Goal: Information Seeking & Learning: Learn about a topic

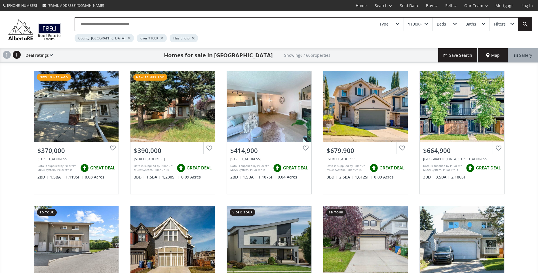
click at [138, 25] on input "text" at bounding box center [225, 24] width 300 height 13
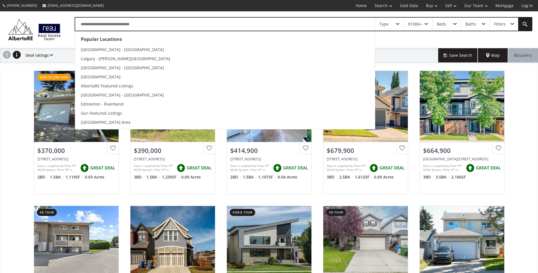
click at [138, 25] on input "text" at bounding box center [225, 24] width 300 height 13
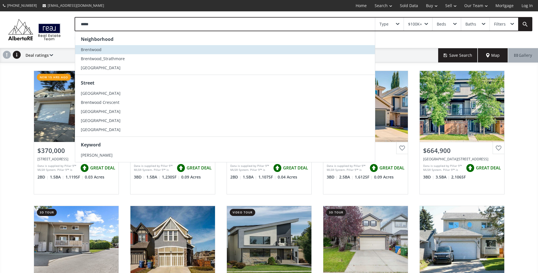
type input "*****"
click at [96, 50] on span "Brentwood" at bounding box center [91, 49] width 21 height 5
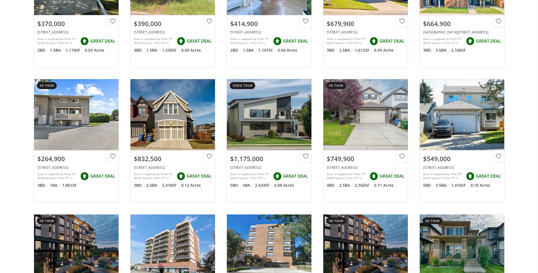
scroll to position [142, 0]
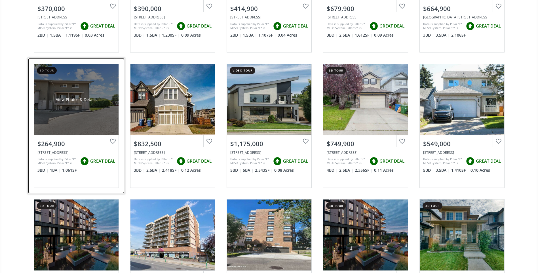
click at [77, 114] on div "View Photos & Details" at bounding box center [76, 99] width 85 height 71
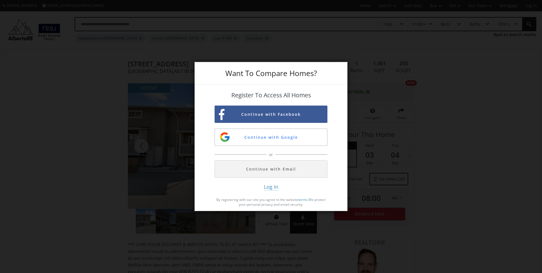
click at [422, 103] on div "Want To Compare Homes? Register To Access All Homes Continue with Facebook Cont…" at bounding box center [271, 136] width 542 height 273
click at [487, 68] on div "Want To Compare Homes? Register To Access All Homes Continue with Facebook Cont…" at bounding box center [271, 136] width 542 height 273
